Goal: Task Accomplishment & Management: Use online tool/utility

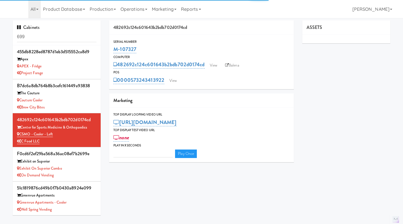
type input "3"
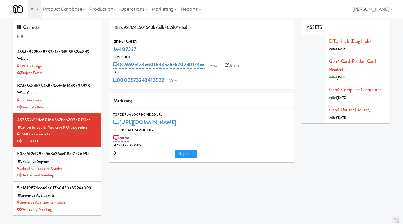
click at [59, 32] on input "699" at bounding box center [56, 37] width 79 height 10
click at [45, 38] on input "699" at bounding box center [56, 37] width 79 height 10
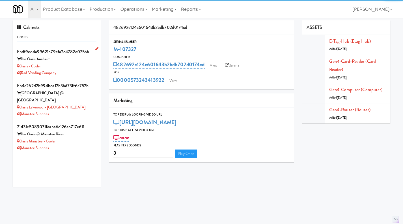
type input "oasis"
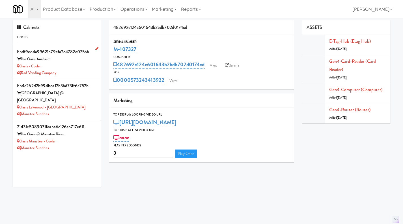
click at [83, 70] on div "Rad Vending Company" at bounding box center [56, 73] width 79 height 7
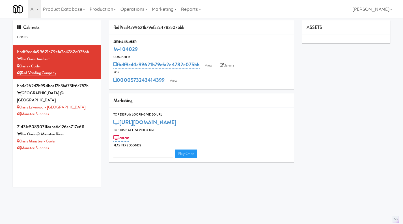
type input "3"
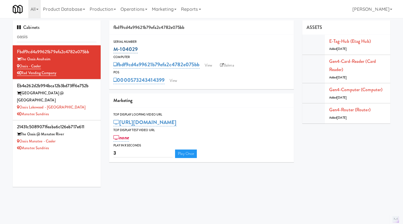
drag, startPoint x: 149, startPoint y: 50, endPoint x: 115, endPoint y: 50, distance: 34.5
click at [115, 50] on div "M-104029" at bounding box center [201, 49] width 176 height 10
copy link "M-104029"
click at [177, 81] on link "View" at bounding box center [173, 80] width 13 height 8
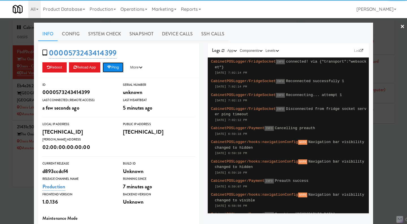
click at [117, 69] on button "Ping" at bounding box center [113, 67] width 21 height 10
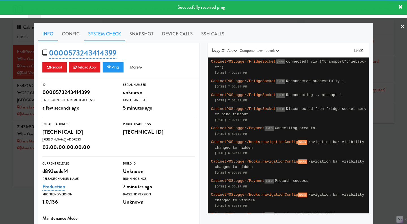
click at [112, 33] on link "System Check" at bounding box center [104, 34] width 41 height 14
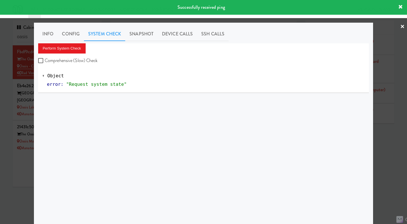
click at [80, 59] on label "Comprehensive (Slow) Check" at bounding box center [68, 60] width 60 height 8
click at [45, 59] on input "Comprehensive (Slow) Check" at bounding box center [41, 61] width 7 height 5
checkbox input "true"
click at [64, 48] on button "Perform System Check" at bounding box center [61, 48] width 47 height 10
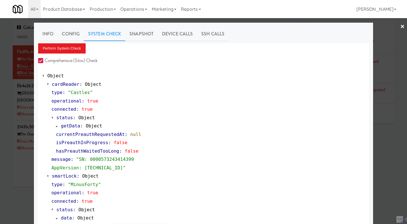
click at [8, 185] on div at bounding box center [203, 112] width 407 height 224
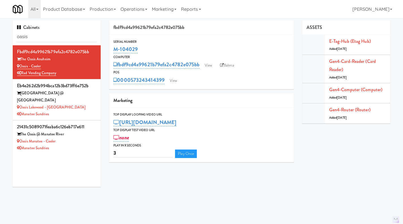
drag, startPoint x: 165, startPoint y: 85, endPoint x: 131, endPoint y: 84, distance: 33.4
click at [131, 84] on div "Serial Number M-104029 Computer fbdf9cd4a99621b79efa2c4782e075bb View Balena PO…" at bounding box center [201, 62] width 185 height 54
copy link "573243414399"
click at [177, 80] on link "View" at bounding box center [173, 80] width 13 height 8
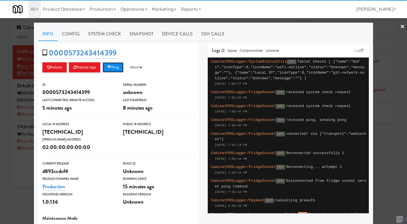
click at [118, 66] on button "Ping" at bounding box center [113, 67] width 21 height 10
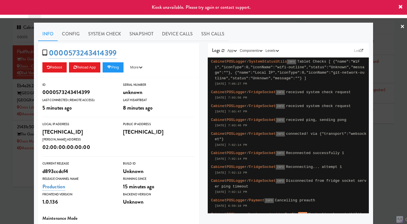
click at [380, 147] on div at bounding box center [203, 112] width 407 height 224
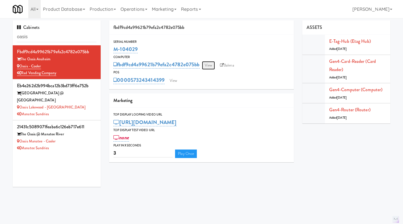
click at [207, 65] on link "View" at bounding box center [208, 65] width 13 height 8
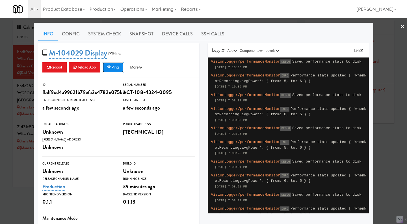
click at [112, 67] on button "Ping" at bounding box center [113, 67] width 21 height 10
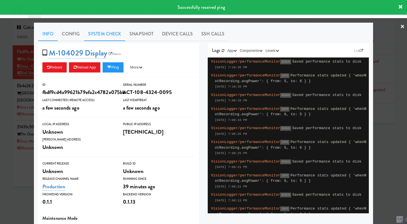
click at [103, 34] on link "System Check" at bounding box center [104, 34] width 41 height 14
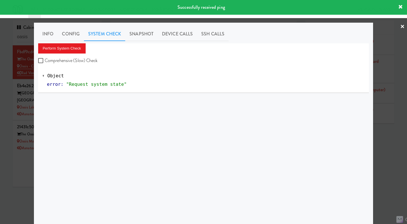
click at [84, 58] on label "Comprehensive (Slow) Check" at bounding box center [68, 60] width 60 height 8
click at [45, 59] on input "Comprehensive (Slow) Check" at bounding box center [41, 61] width 7 height 5
checkbox input "true"
click at [72, 46] on button "Perform System Check" at bounding box center [61, 48] width 47 height 10
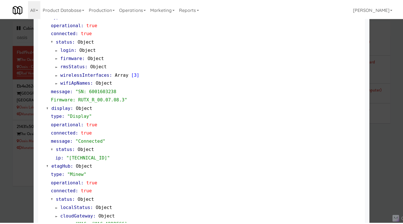
scroll to position [311, 0]
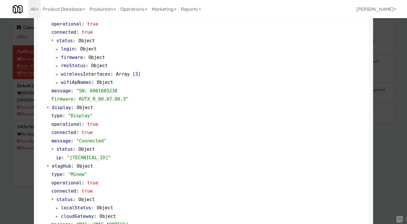
click at [395, 163] on div at bounding box center [203, 112] width 407 height 224
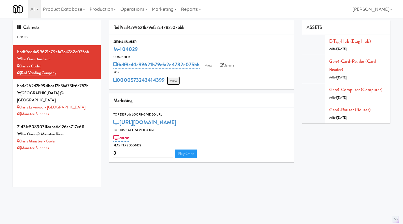
click at [171, 83] on link "View" at bounding box center [173, 80] width 13 height 8
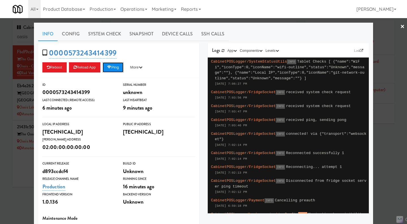
click at [109, 67] on icon at bounding box center [109, 67] width 4 height 4
click at [12, 185] on div at bounding box center [203, 112] width 407 height 224
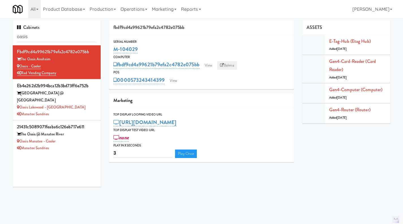
click at [233, 67] on link "Balena" at bounding box center [227, 65] width 20 height 8
click at [170, 81] on link "View" at bounding box center [173, 80] width 13 height 8
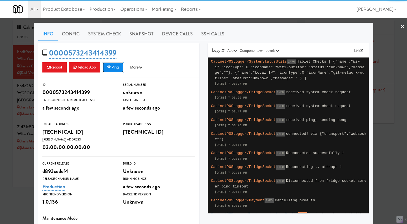
click at [120, 70] on button "Ping" at bounding box center [113, 67] width 21 height 10
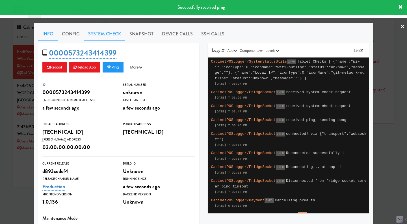
click at [108, 34] on link "System Check" at bounding box center [104, 34] width 41 height 14
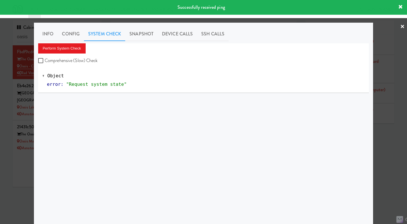
click at [81, 58] on label "Comprehensive (Slow) Check" at bounding box center [68, 60] width 60 height 8
click at [45, 59] on input "Comprehensive (Slow) Check" at bounding box center [41, 61] width 7 height 5
checkbox input "true"
click at [73, 49] on button "Perform System Check" at bounding box center [61, 48] width 47 height 10
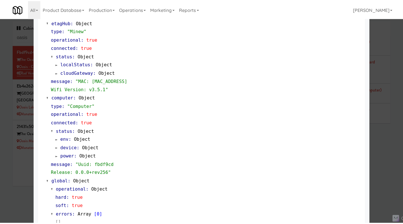
scroll to position [482, 0]
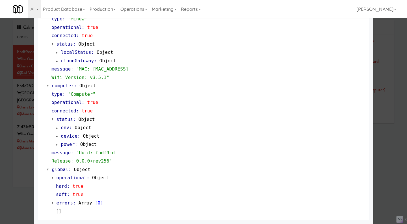
click at [18, 178] on div at bounding box center [203, 112] width 407 height 224
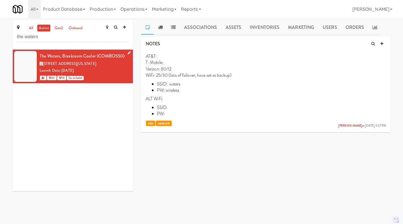
drag, startPoint x: 87, startPoint y: 77, endPoint x: 38, endPoint y: 64, distance: 50.7
click at [38, 64] on li "The Waters, Breakroom Cooler (COMBO550) 827 Mayowood Road Southwest, Rochester …" at bounding box center [73, 66] width 120 height 34
click at [62, 67] on div "827 Mayowood Road Southwest, Rochester Minnesota" at bounding box center [84, 63] width 89 height 7
drag, startPoint x: 85, startPoint y: 77, endPoint x: 44, endPoint y: 65, distance: 42.6
click at [44, 65] on div "The Waters, Breakroom Cooler (COMBO550) 827 Mayowood Road Southwest, Rochester …" at bounding box center [84, 66] width 89 height 29
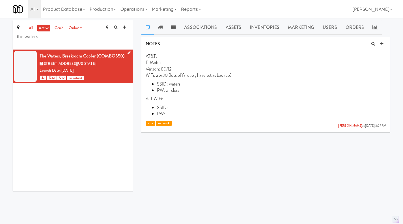
click at [62, 67] on div "827 Mayowood Road Southwest, Rochester Minnesota" at bounding box center [84, 63] width 89 height 7
drag, startPoint x: 82, startPoint y: 77, endPoint x: 44, endPoint y: 64, distance: 40.0
click at [44, 64] on div "The Waters, Breakroom Cooler (COMBO550) 827 Mayowood Road Southwest, Rochester …" at bounding box center [84, 66] width 89 height 29
click at [67, 67] on div "827 Mayowood Road Southwest, Rochester Minnesota" at bounding box center [84, 63] width 89 height 7
drag, startPoint x: 83, startPoint y: 78, endPoint x: 45, endPoint y: 64, distance: 40.2
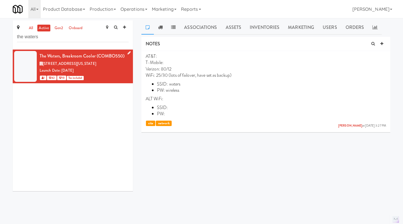
click at [45, 64] on div "The Waters, Breakroom Cooler (COMBO550) 827 Mayowood Road Southwest, Rochester …" at bounding box center [84, 66] width 89 height 29
click at [70, 67] on div "827 Mayowood Road Southwest, Rochester Minnesota" at bounding box center [84, 63] width 89 height 7
click at [105, 81] on div "1 42 10 Tax included" at bounding box center [84, 77] width 89 height 7
drag, startPoint x: 88, startPoint y: 76, endPoint x: 47, endPoint y: 61, distance: 44.4
click at [45, 63] on div "The Waters, Breakroom Cooler (COMBO550) 827 Mayowood Road Southwest, Rochester …" at bounding box center [84, 66] width 89 height 29
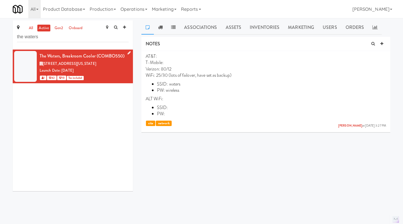
click at [59, 67] on div "827 Mayowood Road Southwest, Rochester Minnesota" at bounding box center [84, 63] width 89 height 7
drag, startPoint x: 86, startPoint y: 76, endPoint x: 44, endPoint y: 65, distance: 43.4
click at [44, 65] on div "The Waters, Breakroom Cooler (COMBO550) 827 Mayowood Road Southwest, Rochester …" at bounding box center [84, 66] width 89 height 29
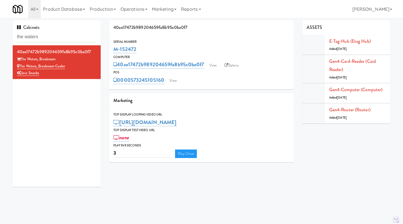
click at [41, 37] on input "the waters" at bounding box center [56, 37] width 79 height 10
click at [41, 37] on input "the waters" at bounding box center [56, 36] width 79 height 10
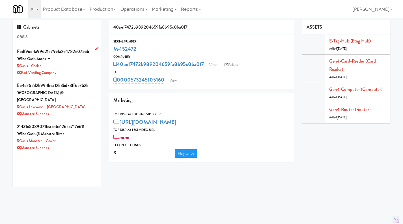
type input "oasis"
click at [79, 67] on div "Oasis - Cooler" at bounding box center [56, 65] width 79 height 7
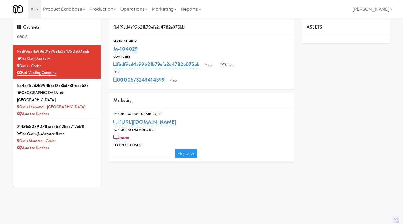
type input "3"
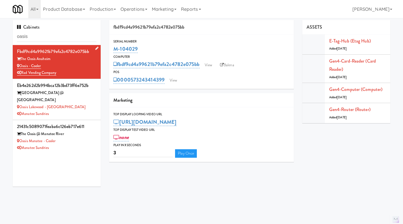
drag, startPoint x: 66, startPoint y: 73, endPoint x: 20, endPoint y: 67, distance: 46.0
click at [20, 67] on div "fbdf9cd4a99621b79efa2c4782e075bb The Oasis Anaheim Oasis - Cooler Rad Vending C…" at bounding box center [56, 61] width 79 height 29
copy div "Oasis - Cooler Rad Vending Company"
drag, startPoint x: 153, startPoint y: 45, endPoint x: 112, endPoint y: 46, distance: 41.3
click at [112, 46] on div "Serial Number M-104029" at bounding box center [201, 46] width 185 height 15
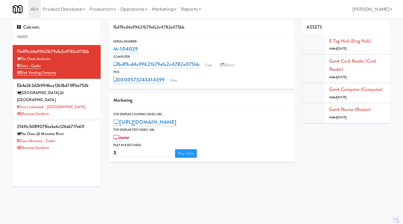
copy link "M-104029"
click at [59, 38] on input "oasis" at bounding box center [56, 36] width 79 height 10
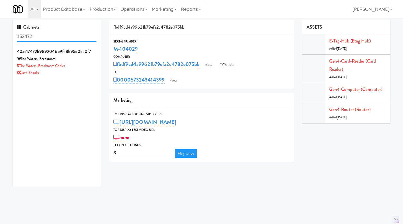
click at [48, 36] on input "152472" at bounding box center [56, 36] width 79 height 10
paste input "M-104029"
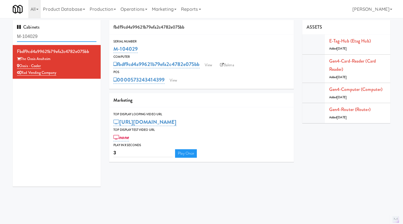
type input "M-104029"
drag, startPoint x: 154, startPoint y: 45, endPoint x: 115, endPoint y: 47, distance: 39.1
click at [115, 47] on div "M-104029" at bounding box center [201, 49] width 176 height 10
copy link "M-104029"
drag, startPoint x: 168, startPoint y: 87, endPoint x: 132, endPoint y: 85, distance: 35.9
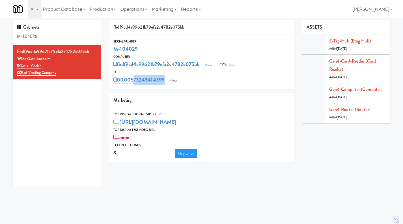
click at [132, 85] on div "Serial Number M-104029 Computer fbdf9cd4a99621b79efa2c4782e075bb View Balena PO…" at bounding box center [201, 61] width 185 height 54
copy div "573243414399 View"
drag, startPoint x: 149, startPoint y: 47, endPoint x: 113, endPoint y: 51, distance: 36.5
click at [113, 51] on div "Serial Number M-104029" at bounding box center [201, 46] width 185 height 15
copy link "M-104029"
